Goal: Task Accomplishment & Management: Use online tool/utility

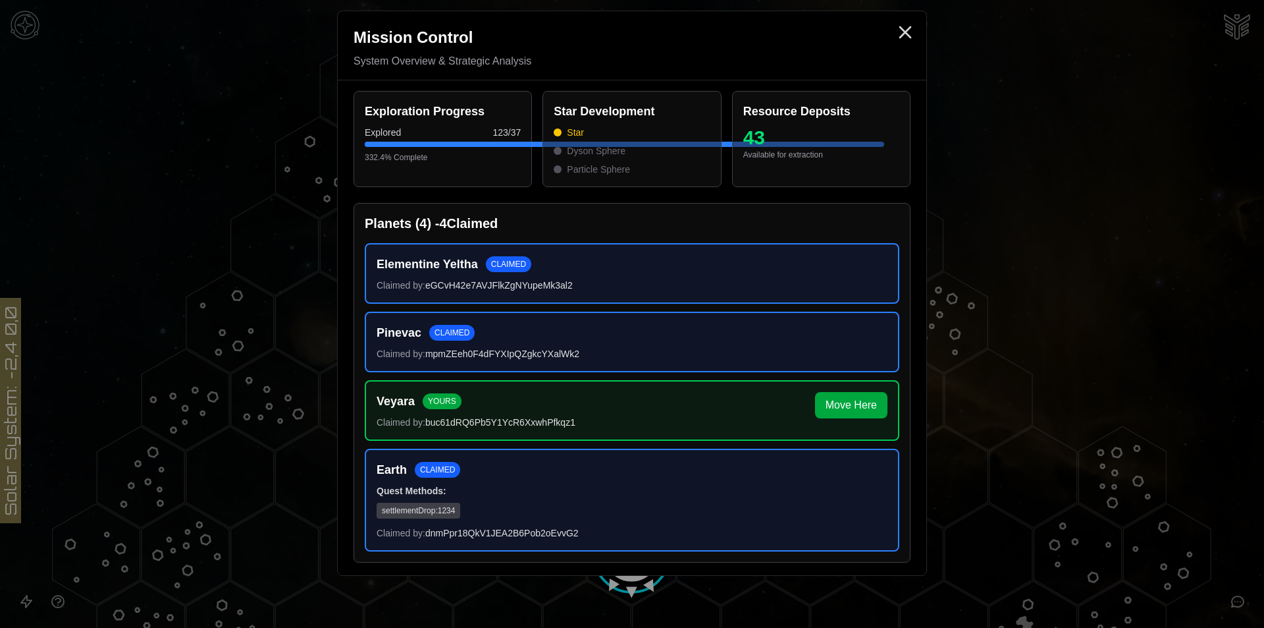
scroll to position [395, 0]
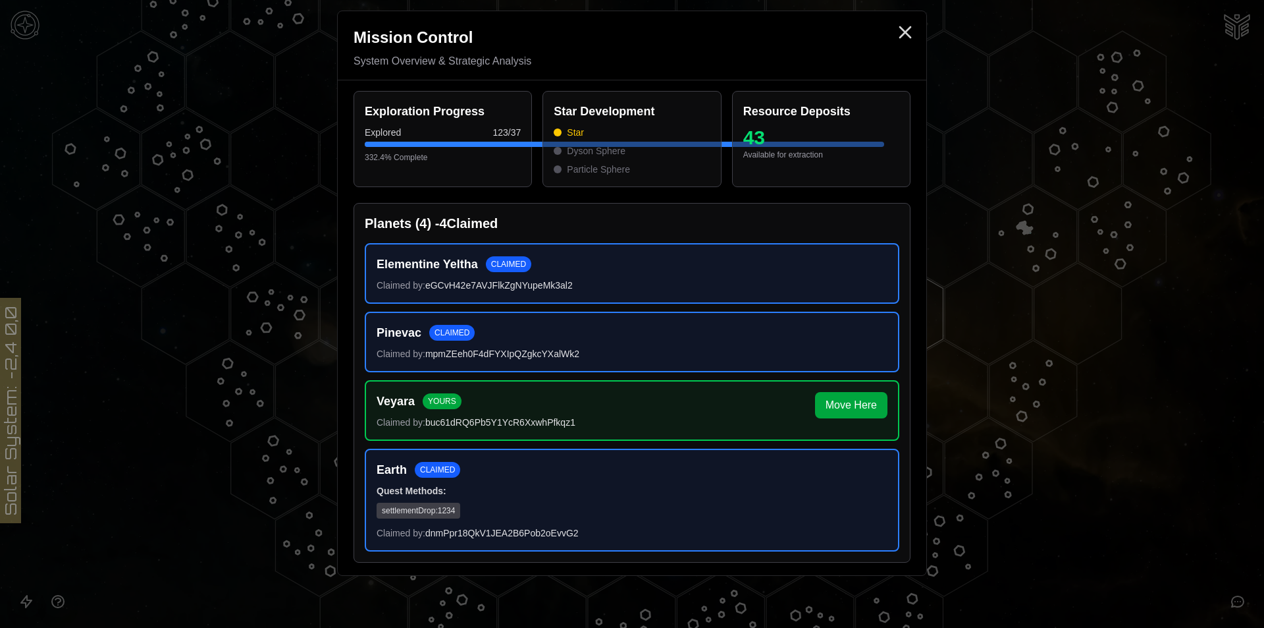
click at [907, 12] on div "Mission Control System Overview & Strategic Analysis Exploration Progress Explo…" at bounding box center [632, 293] width 590 height 565
click at [905, 34] on icon "Close" at bounding box center [905, 32] width 21 height 21
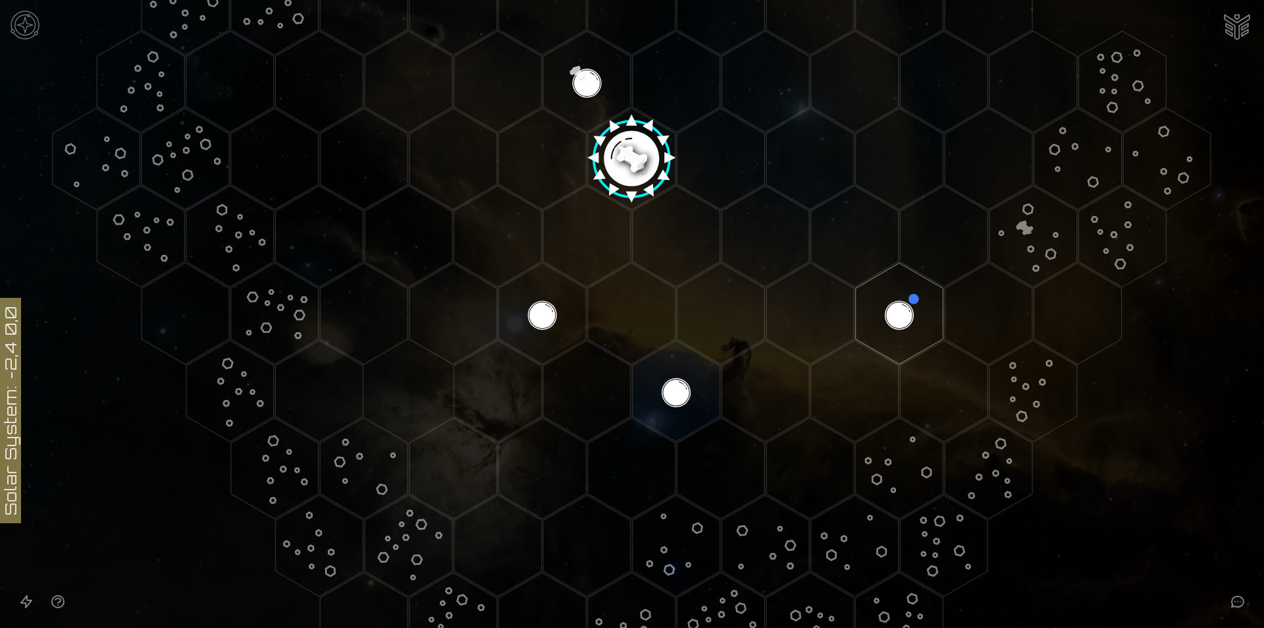
click at [908, 326] on polygon "Hex at coordinates 2,2, clickable" at bounding box center [900, 313] width 88 height 101
click at [907, 324] on image at bounding box center [899, 313] width 103 height 103
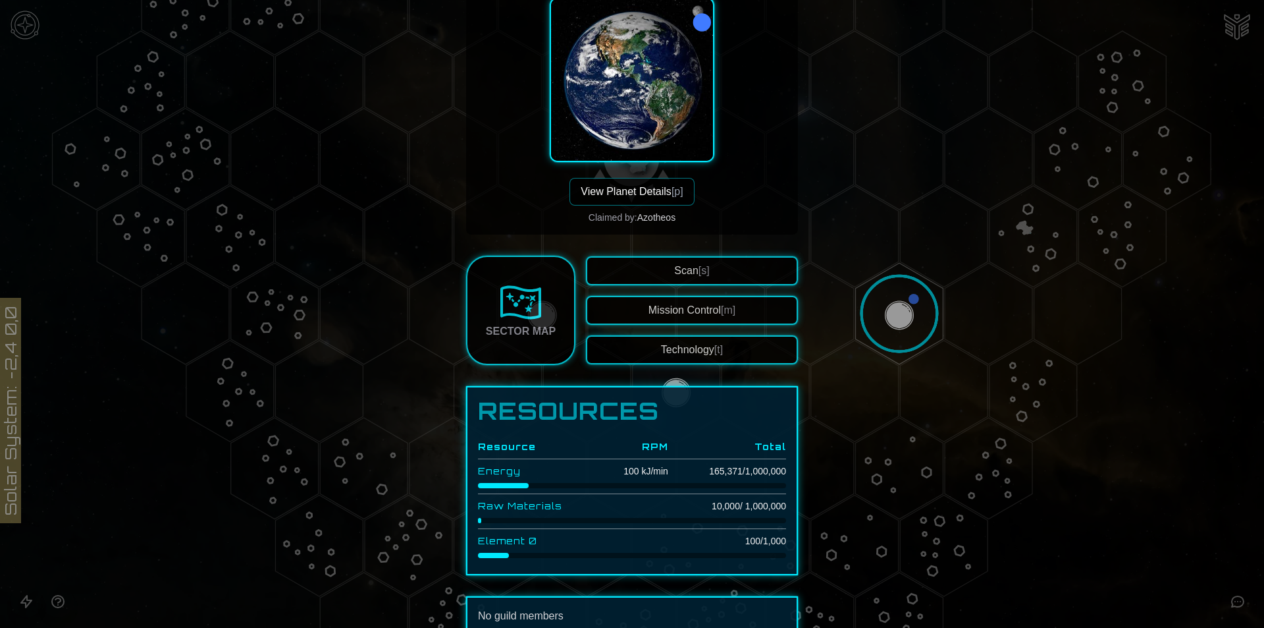
scroll to position [116, 0]
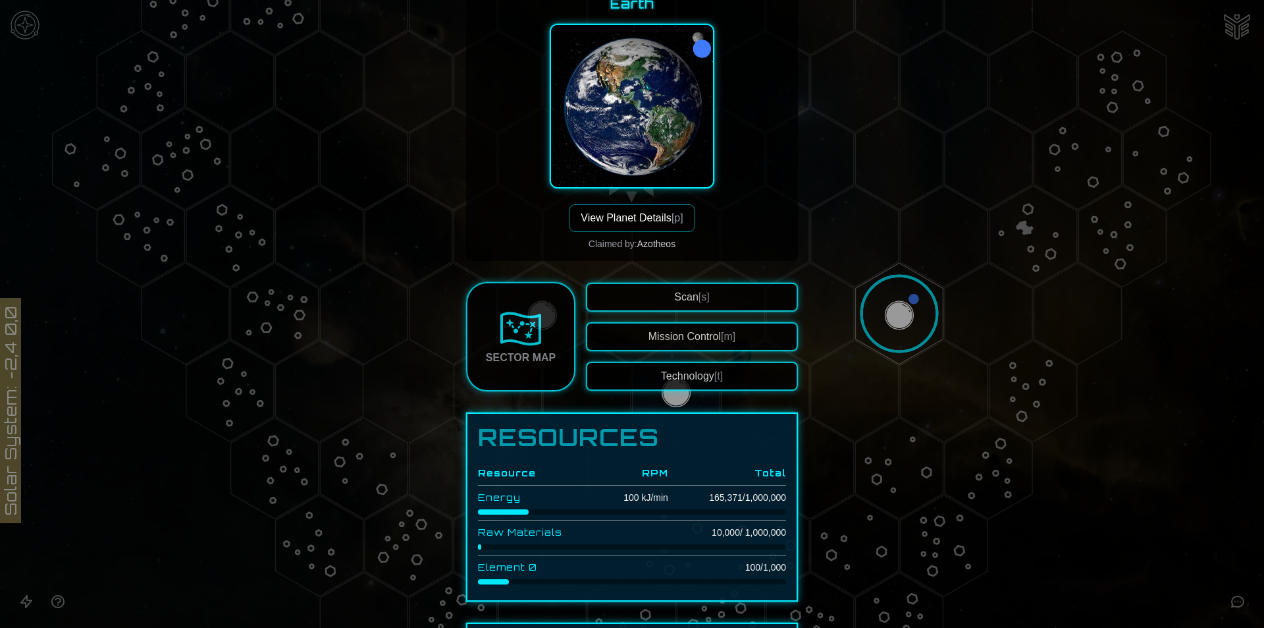
click at [688, 300] on span "Scan [s]" at bounding box center [691, 296] width 35 height 11
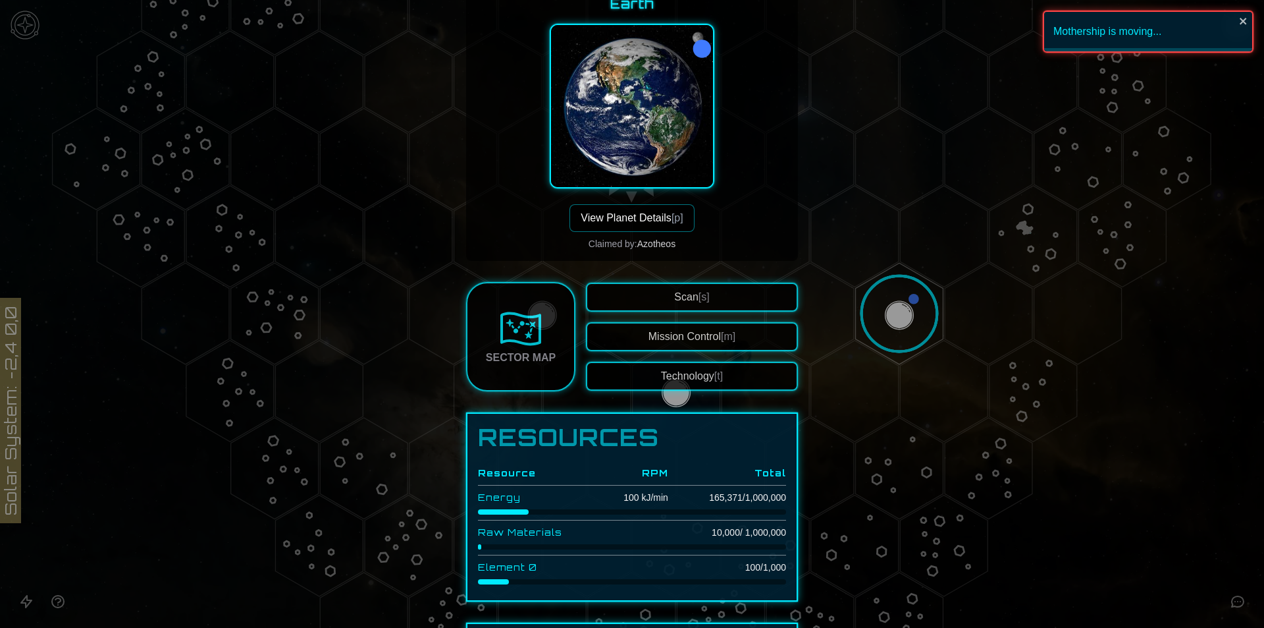
click at [1099, 457] on div at bounding box center [632, 314] width 1264 height 628
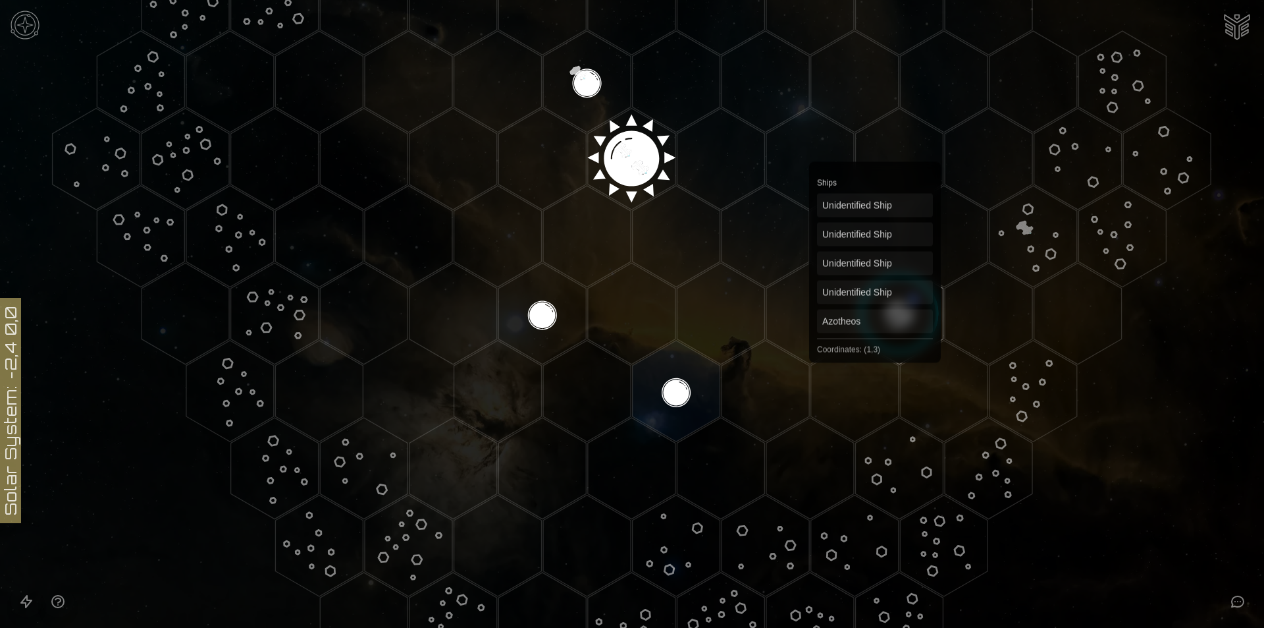
click at [878, 302] on image at bounding box center [899, 313] width 103 height 103
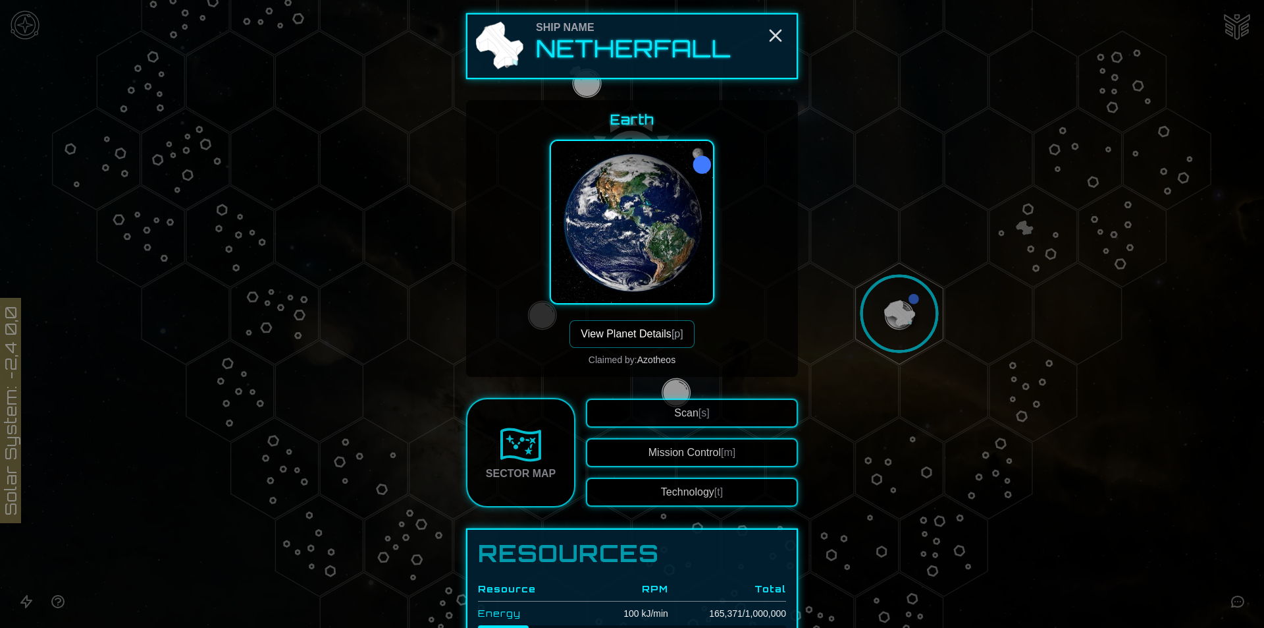
click at [703, 412] on span "[s]" at bounding box center [704, 412] width 11 height 11
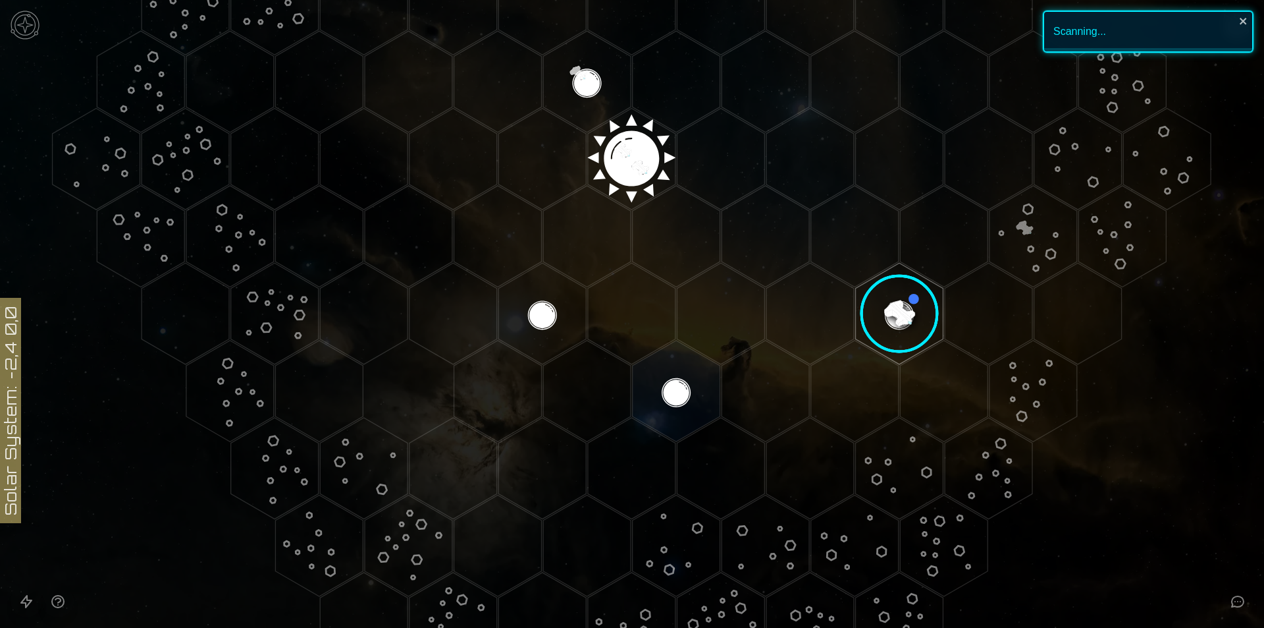
click at [911, 305] on image at bounding box center [899, 313] width 103 height 103
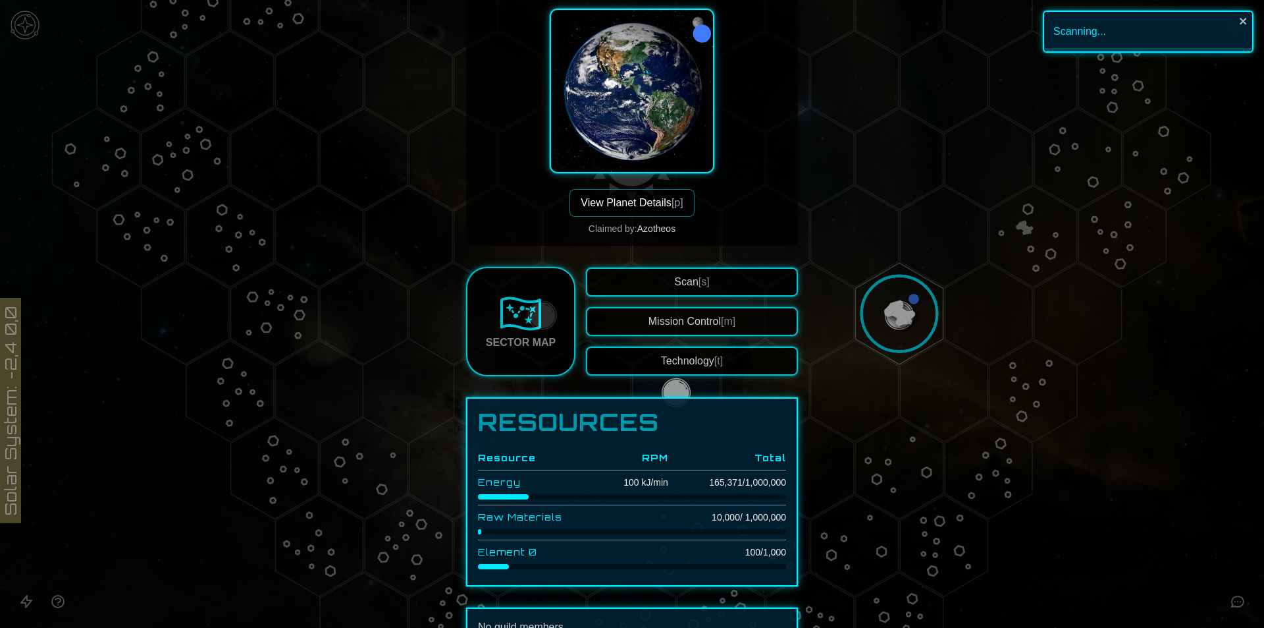
scroll to position [0, 0]
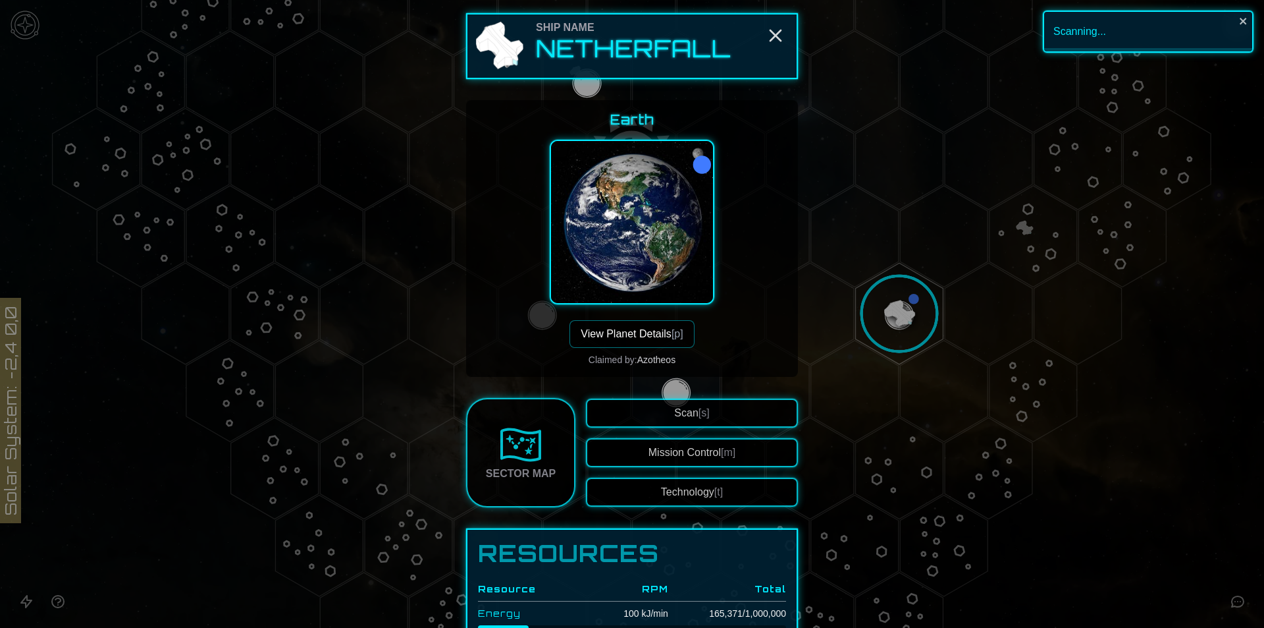
click at [641, 340] on button "View Planet Details [p]" at bounding box center [632, 334] width 124 height 28
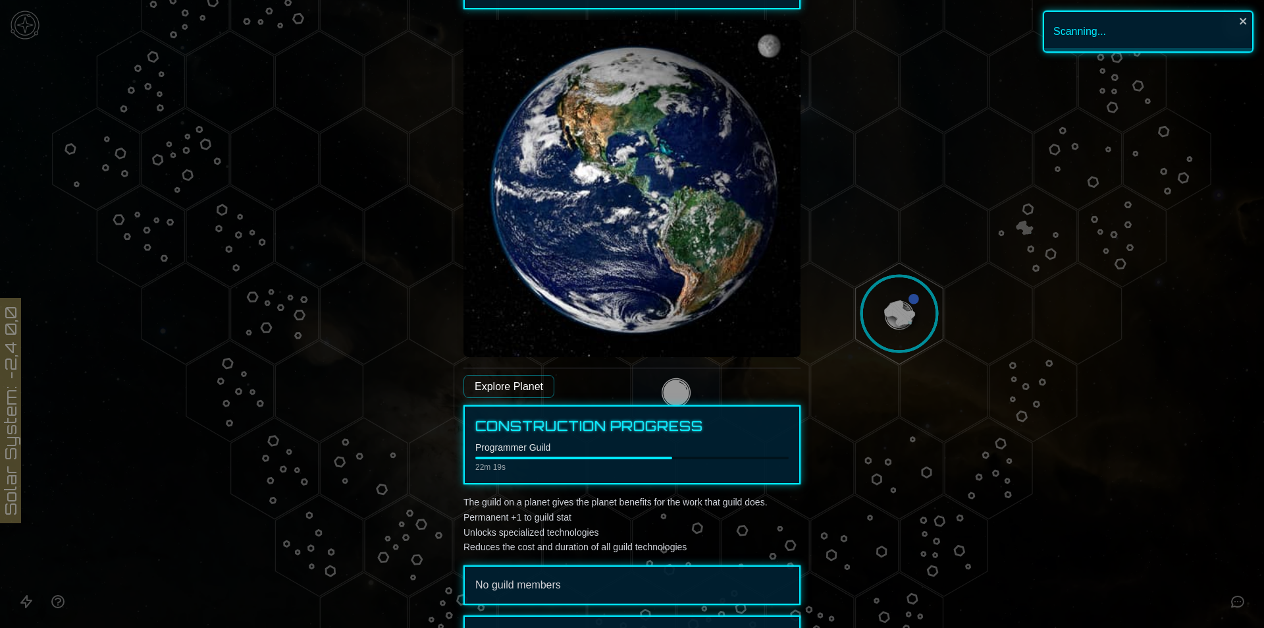
scroll to position [263, 0]
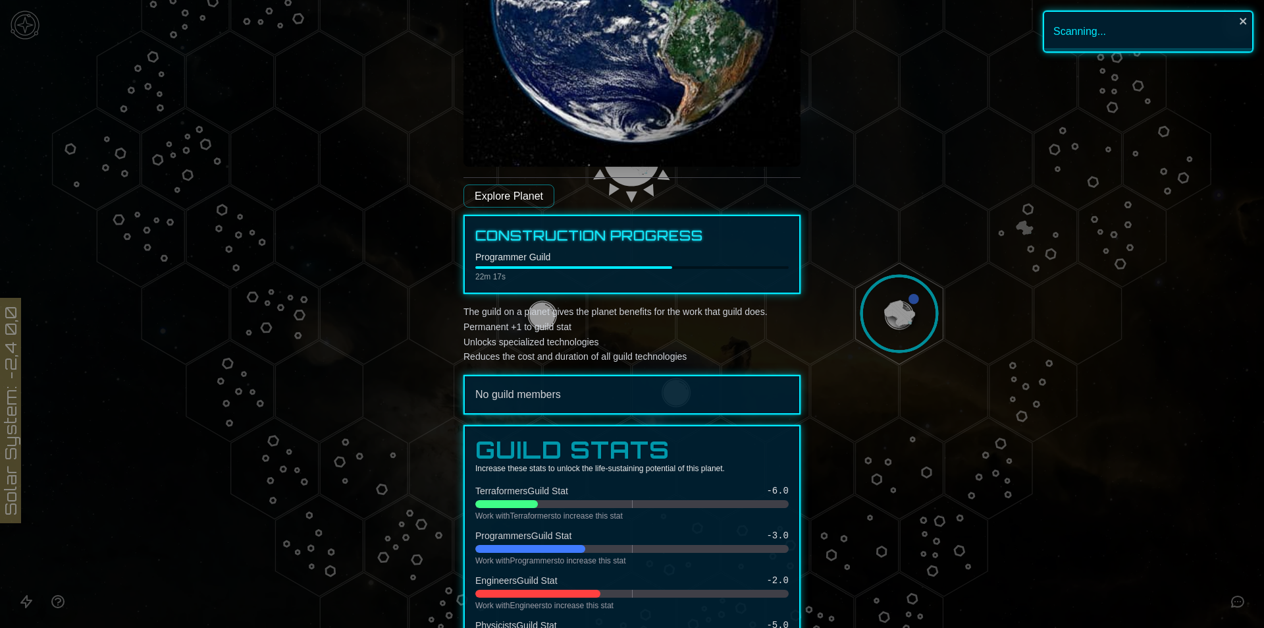
click at [511, 257] on p "Programmer Guild" at bounding box center [631, 256] width 313 height 13
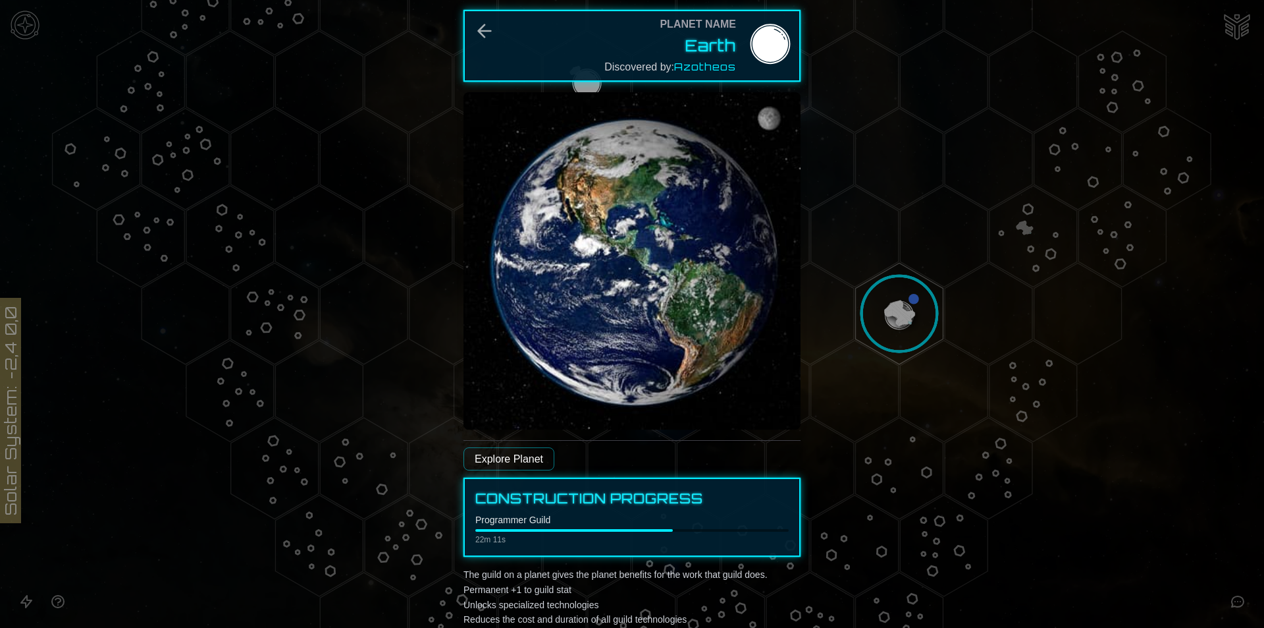
scroll to position [0, 0]
click at [490, 34] on icon "Back" at bounding box center [484, 31] width 21 height 21
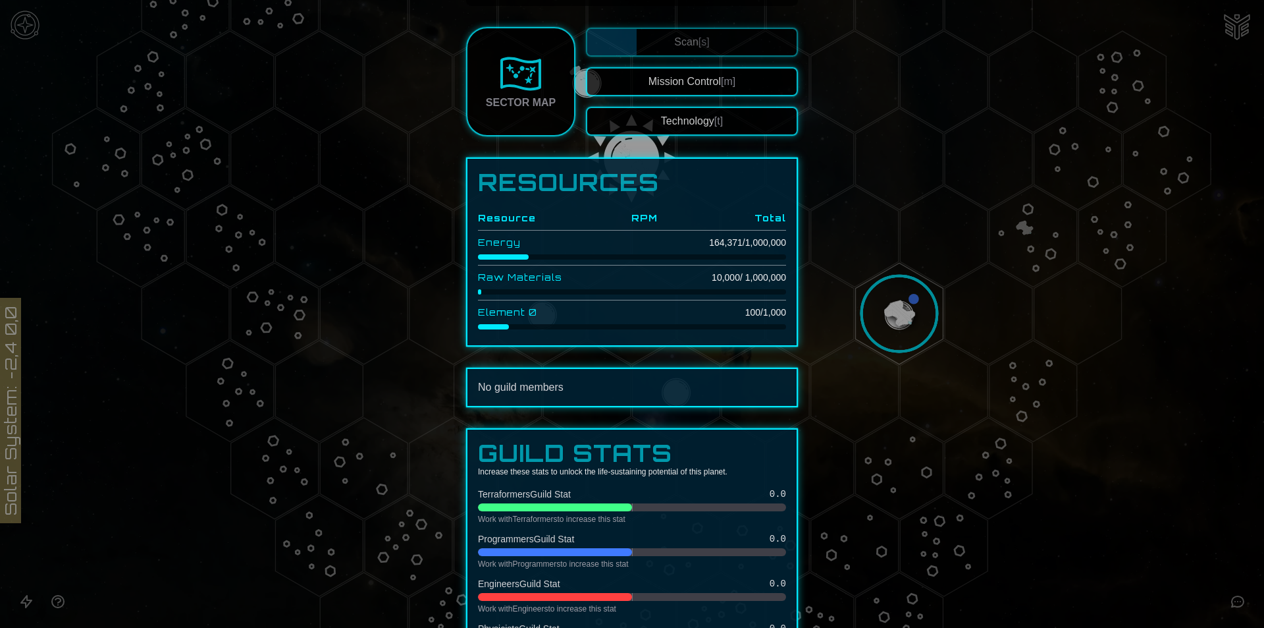
scroll to position [479, 0]
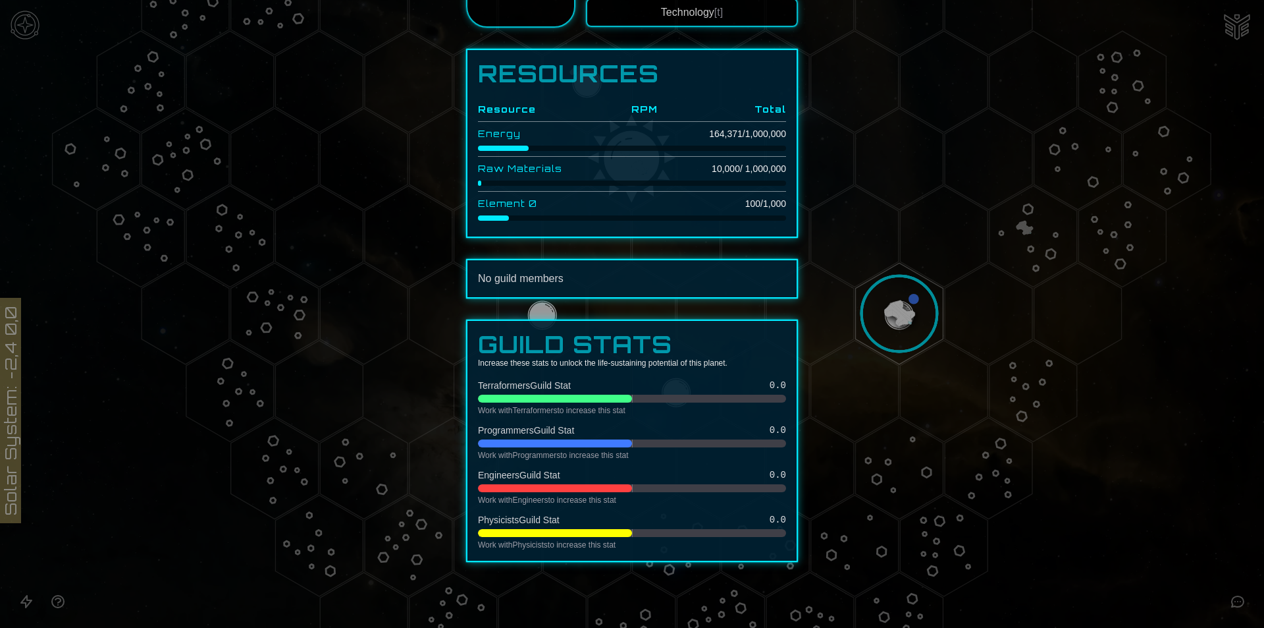
click at [1178, 445] on div at bounding box center [632, 314] width 1264 height 628
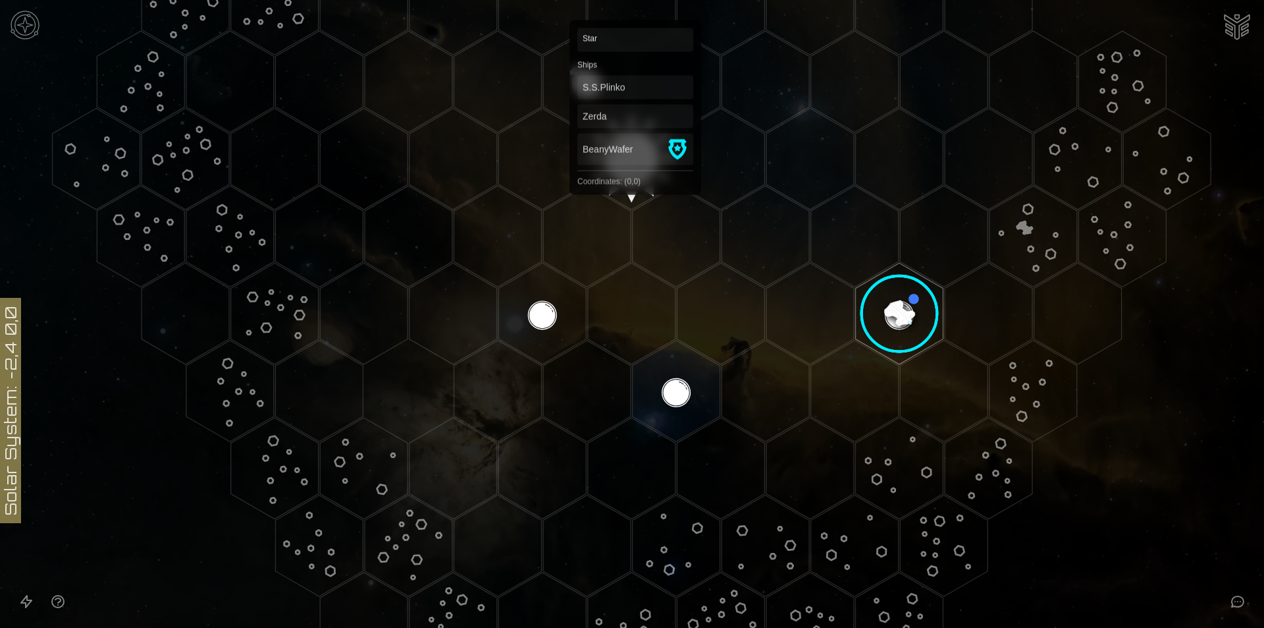
click at [635, 157] on polygon "Hex at coordinates 0,0, clickable" at bounding box center [632, 158] width 88 height 101
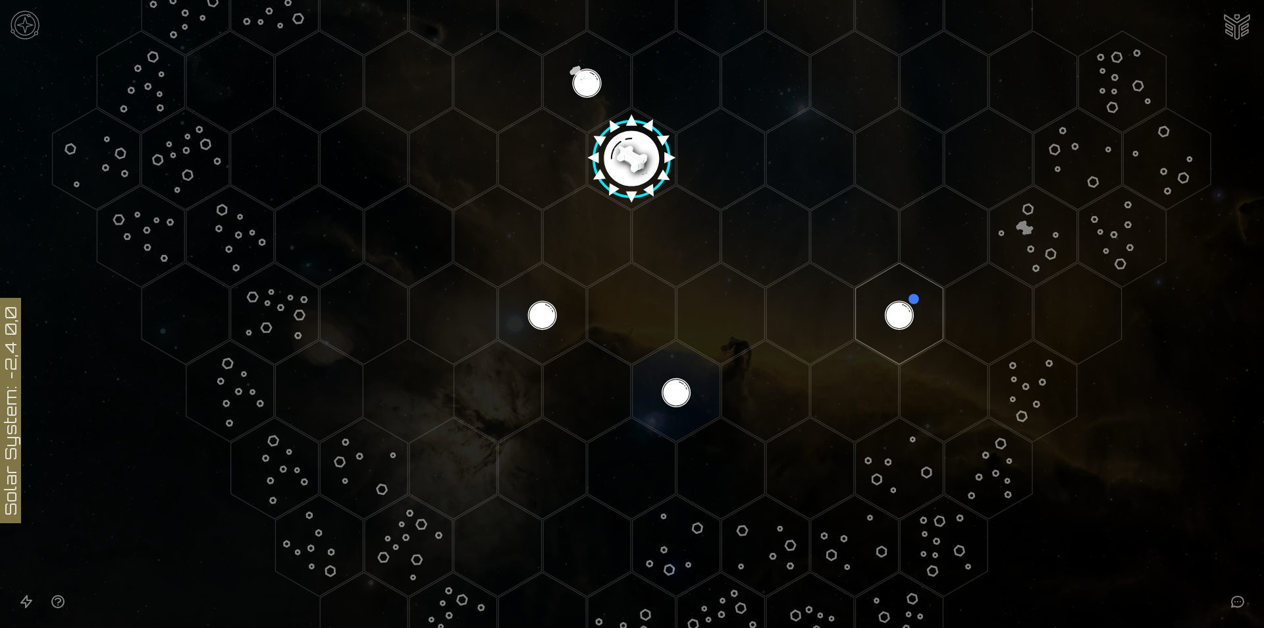
click at [624, 164] on image at bounding box center [631, 153] width 103 height 103
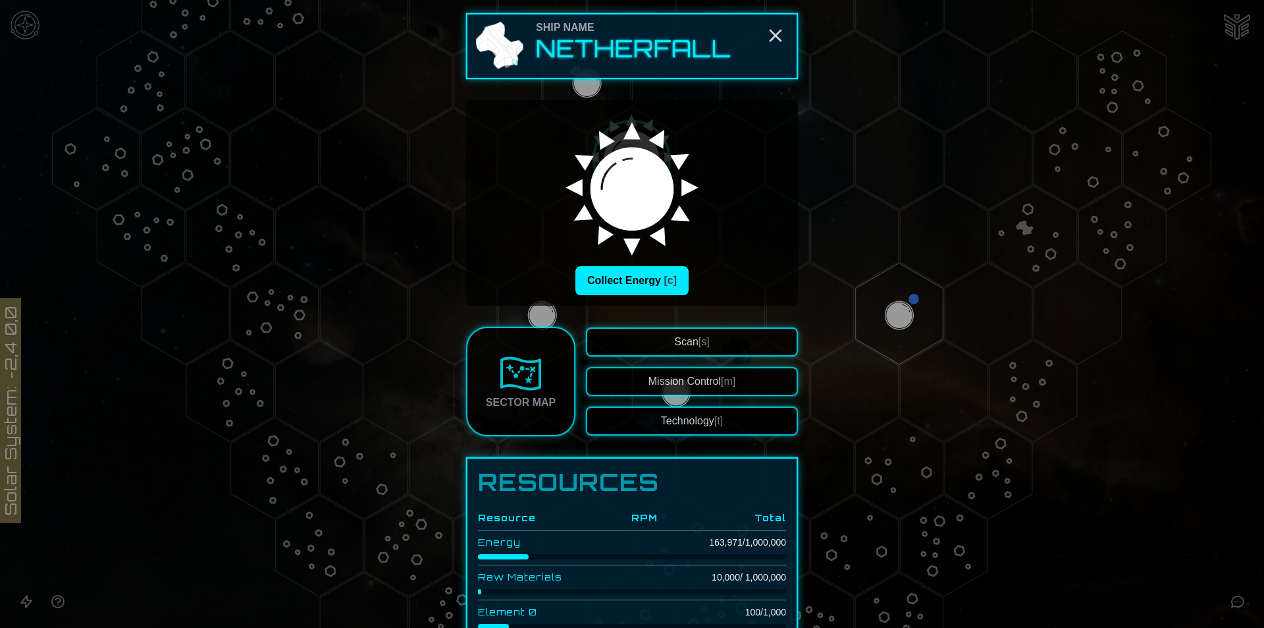
click at [642, 259] on div at bounding box center [631, 188] width 155 height 155
click at [641, 277] on button "Collect Energy [c]" at bounding box center [632, 280] width 113 height 29
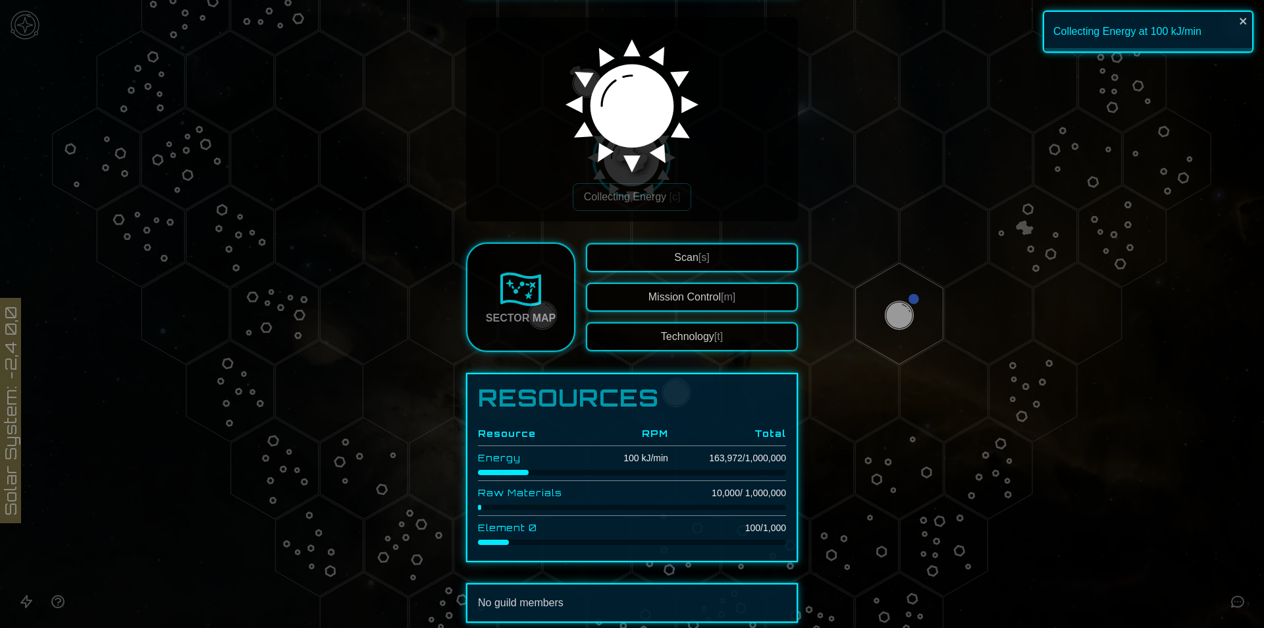
scroll to position [78, 0]
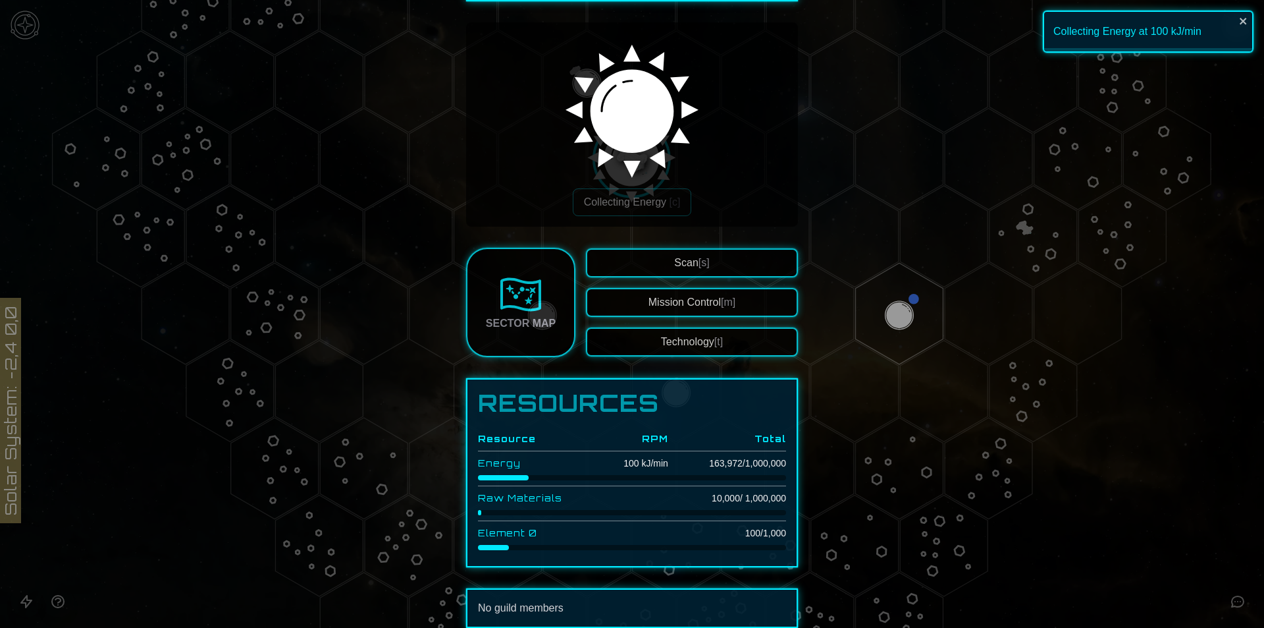
click at [1133, 323] on div at bounding box center [632, 314] width 1264 height 628
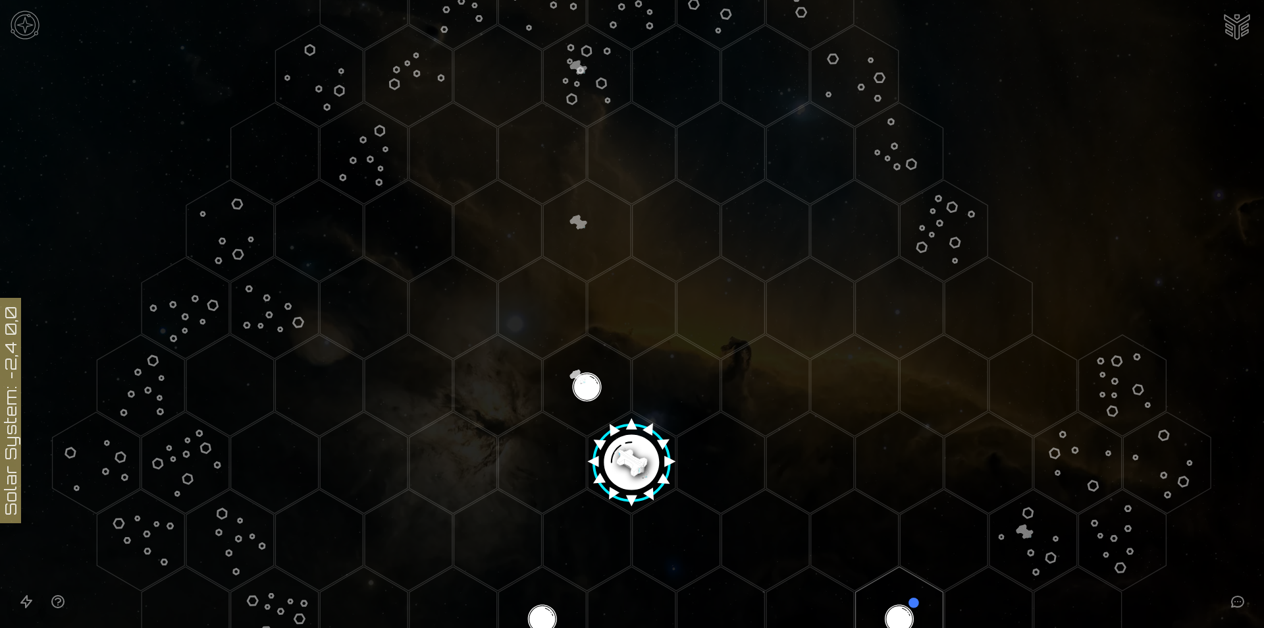
scroll to position [263, 0]
